Goal: Transaction & Acquisition: Purchase product/service

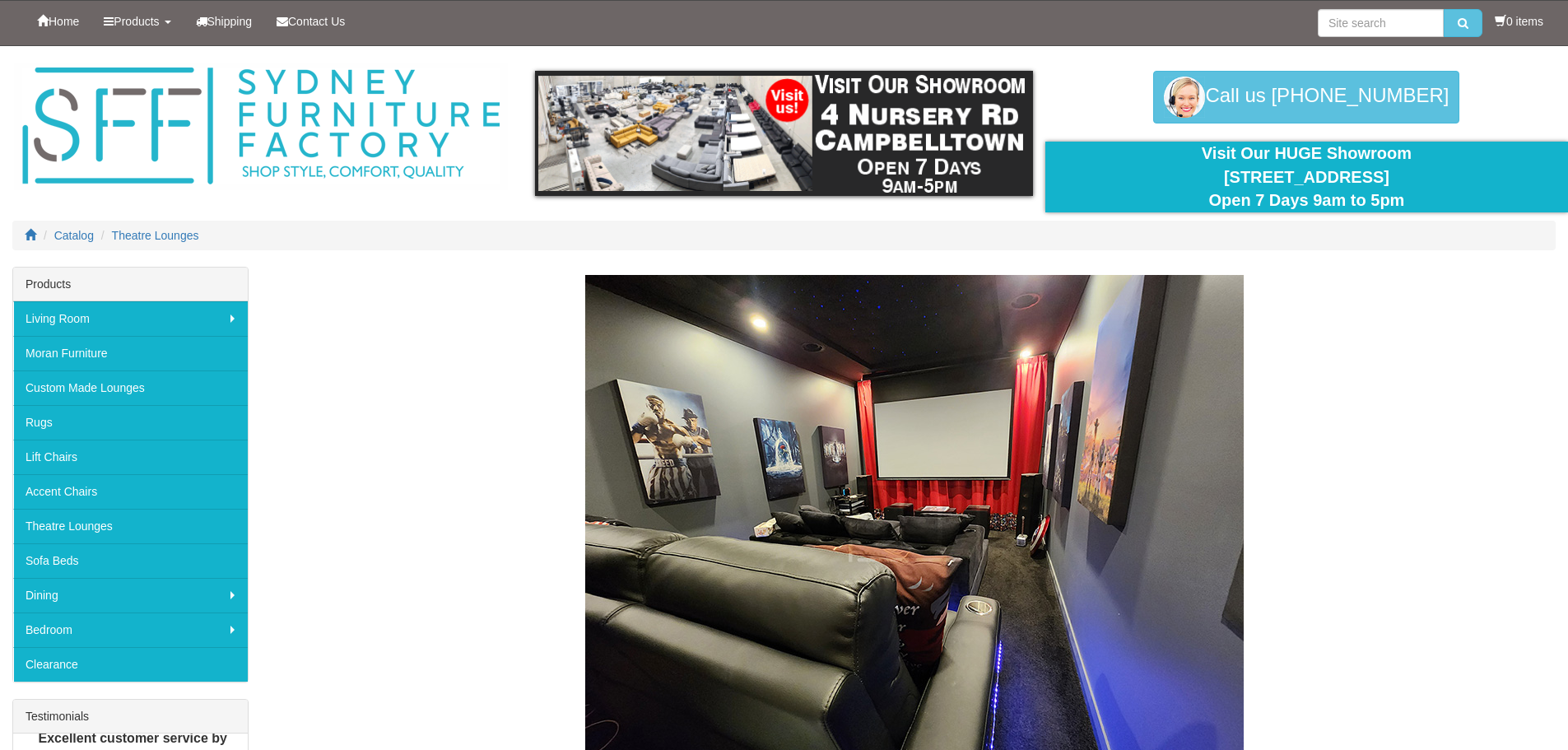
click at [1372, 361] on div "Theatre Lounges" at bounding box center [914, 554] width 1283 height 560
drag, startPoint x: 404, startPoint y: 366, endPoint x: 282, endPoint y: 366, distance: 122.0
click at [407, 366] on div "Theatre Lounges" at bounding box center [914, 554] width 1283 height 560
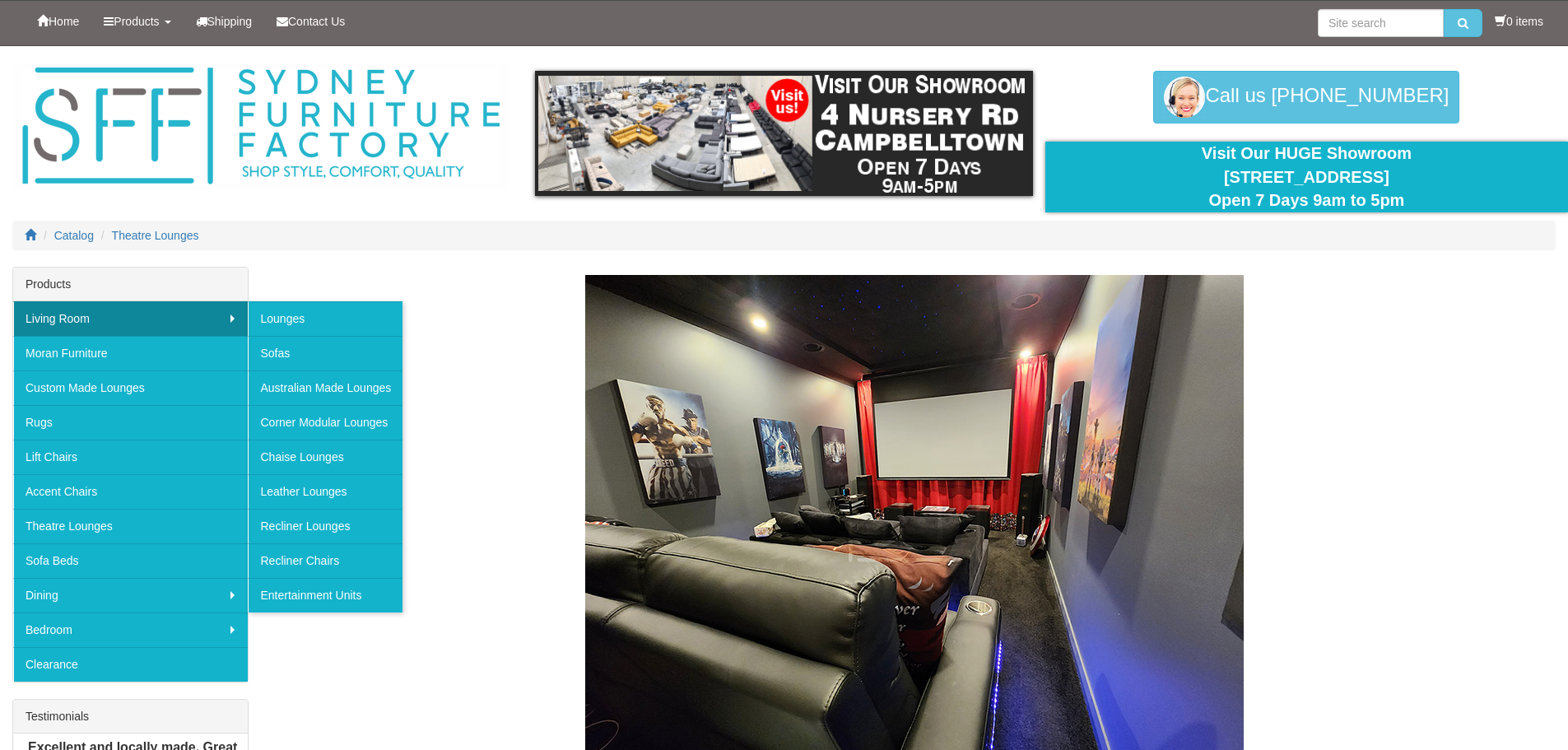
drag, startPoint x: 477, startPoint y: 337, endPoint x: 480, endPoint y: 346, distance: 9.5
click at [479, 341] on div "Theatre Lounges" at bounding box center [914, 554] width 1283 height 560
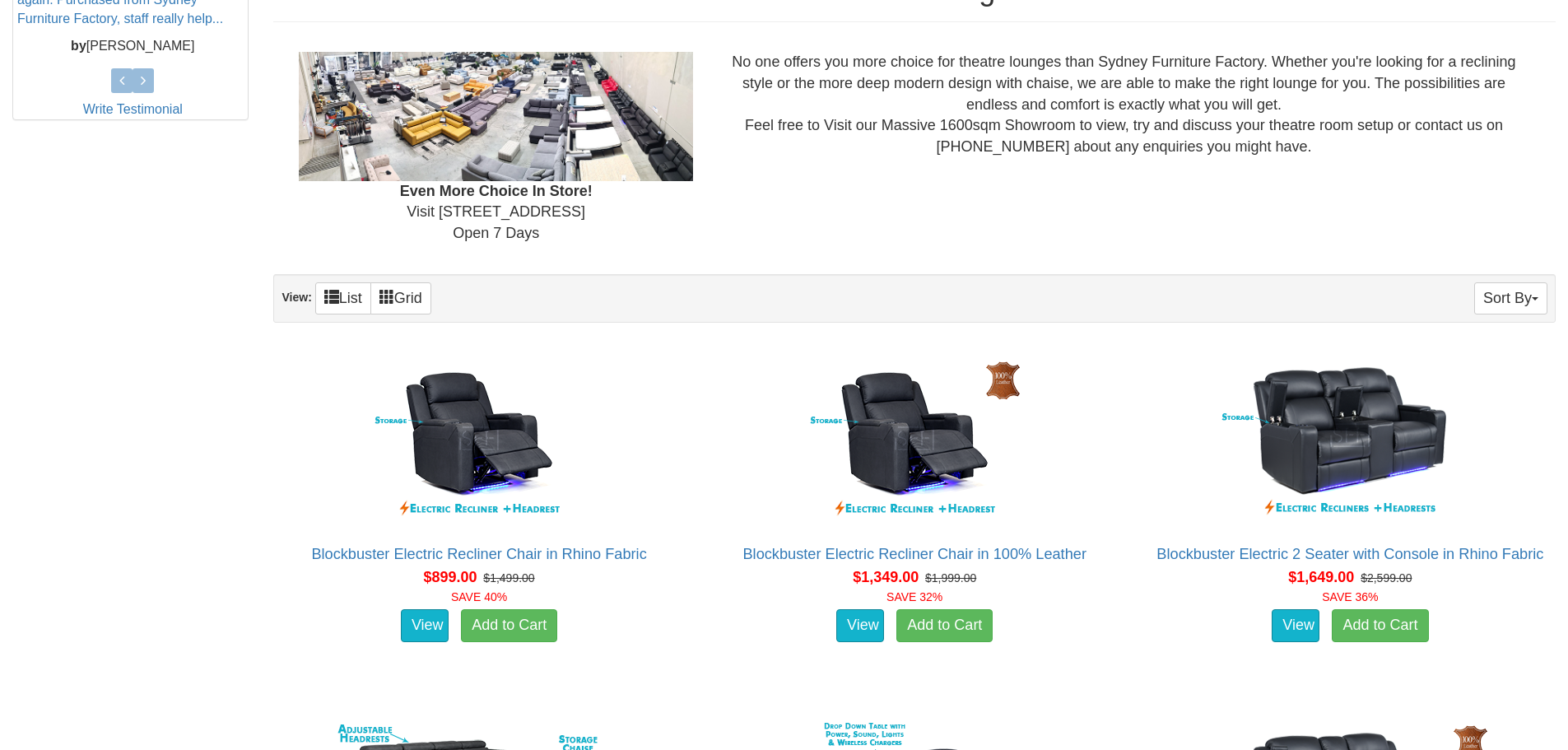
scroll to position [823, 0]
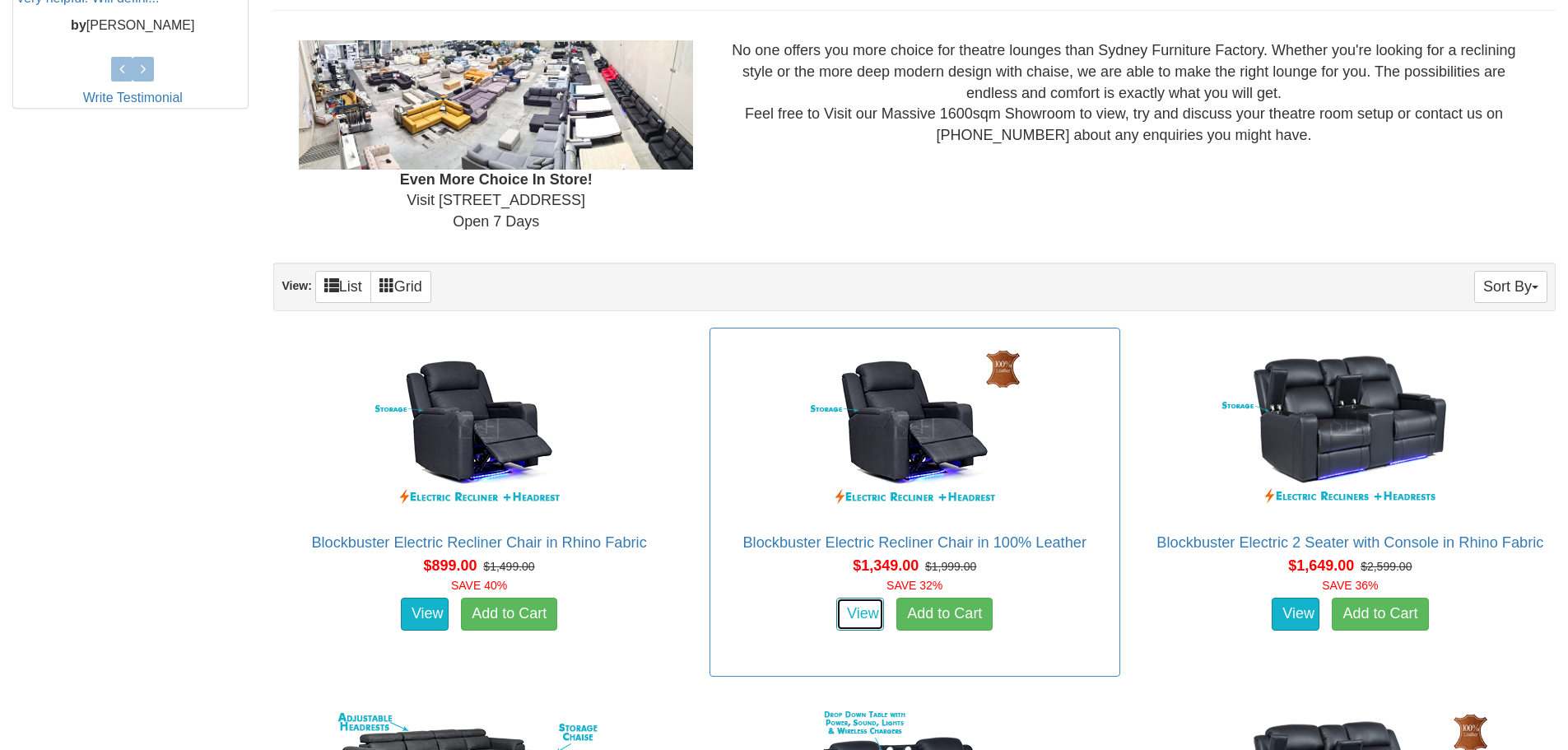
click at [851, 601] on link "View" at bounding box center [860, 614] width 48 height 33
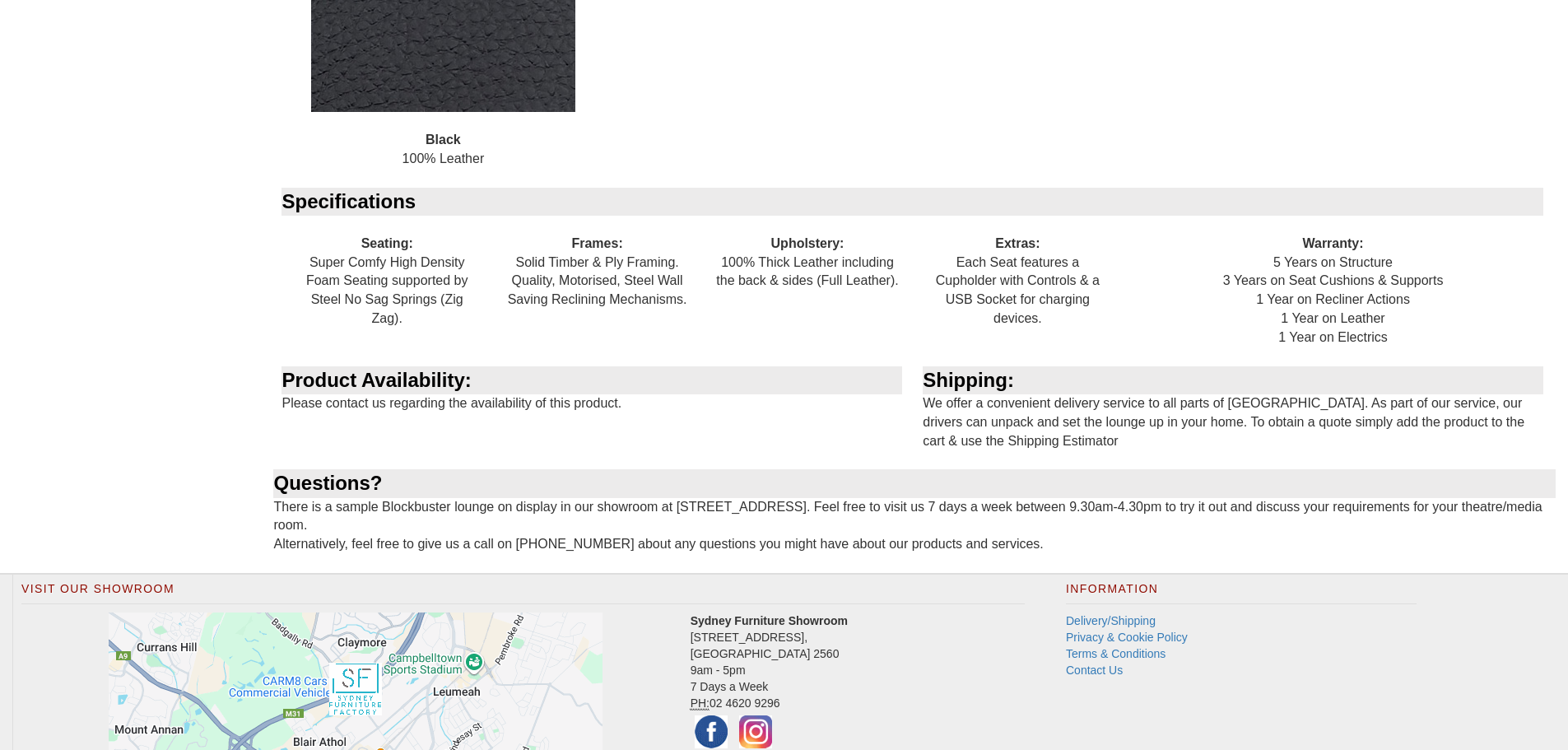
scroll to position [1887, 0]
